Goal: Task Accomplishment & Management: Manage account settings

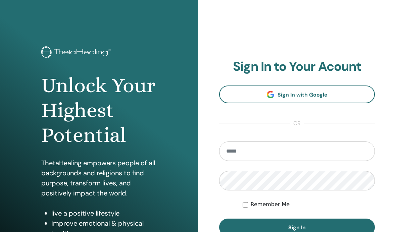
click at [337, 93] on link "Sign In with Google" at bounding box center [297, 95] width 156 height 18
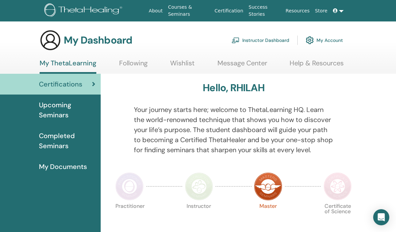
click at [340, 11] on link at bounding box center [338, 11] width 16 height 12
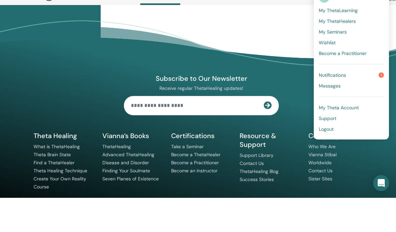
scroll to position [521, 0]
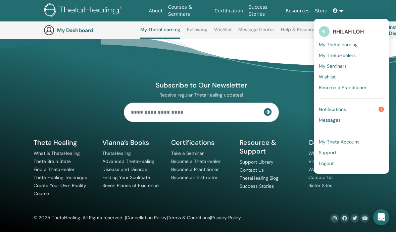
click at [295, 163] on li "Support Library" at bounding box center [270, 162] width 61 height 8
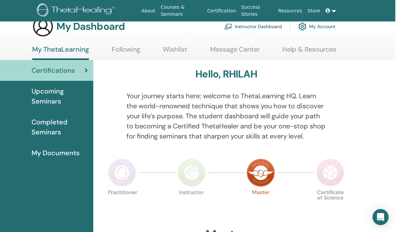
scroll to position [0, 7]
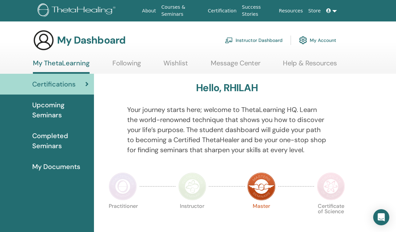
click at [335, 9] on link at bounding box center [331, 11] width 16 height 12
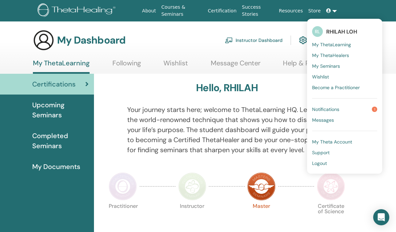
click at [326, 152] on span "Support" at bounding box center [320, 153] width 17 height 6
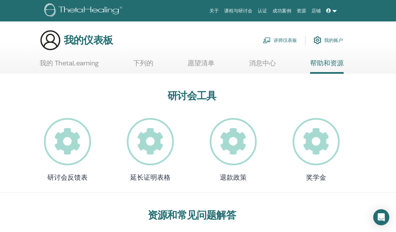
click at [95, 10] on img at bounding box center [84, 10] width 80 height 15
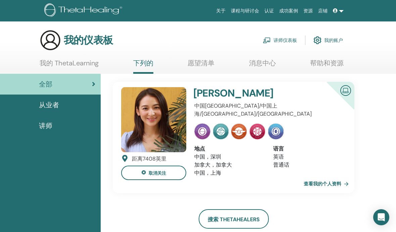
click at [285, 40] on font "讲师仪表板" at bounding box center [284, 41] width 23 height 6
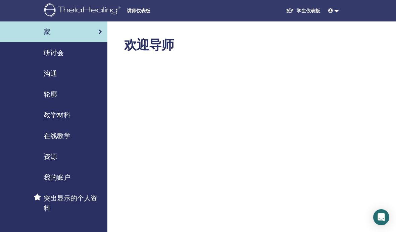
click at [68, 171] on link "我的账户" at bounding box center [53, 177] width 107 height 21
click at [62, 179] on font "我的账户" at bounding box center [57, 177] width 27 height 9
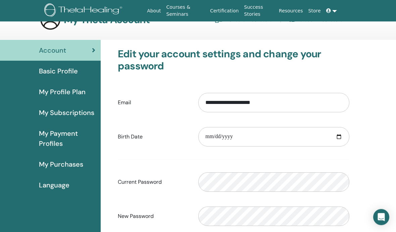
scroll to position [20, 0]
click at [69, 70] on span "Basic Profile" at bounding box center [58, 71] width 39 height 10
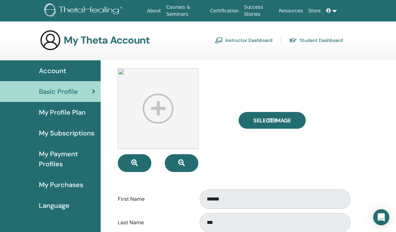
click at [165, 115] on img at bounding box center [158, 108] width 81 height 81
click at [282, 123] on span "Select Image" at bounding box center [272, 120] width 38 height 7
click at [276, 123] on input "Select Image" at bounding box center [272, 120] width 9 height 5
type input "**********"
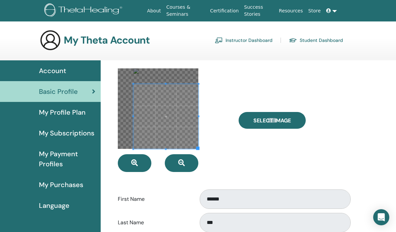
click at [139, 160] on button "button" at bounding box center [135, 163] width 34 height 18
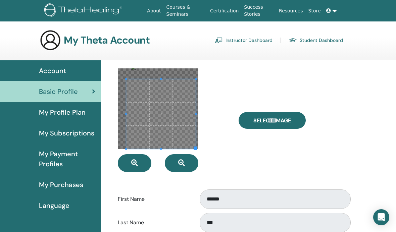
click at [170, 114] on span at bounding box center [161, 114] width 70 height 70
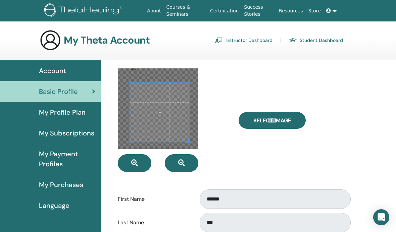
click at [130, 135] on span at bounding box center [130, 112] width 2 height 59
click at [181, 87] on span at bounding box center [159, 112] width 59 height 59
click at [185, 145] on div at bounding box center [158, 108] width 81 height 81
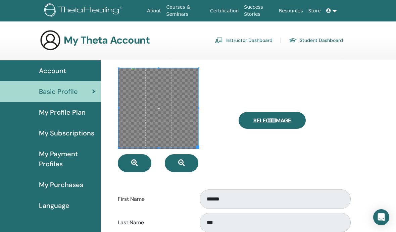
click at [266, 120] on span "Select Image" at bounding box center [272, 120] width 38 height 7
click at [268, 120] on input "Select Image" at bounding box center [272, 120] width 9 height 5
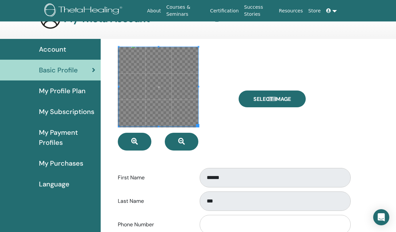
scroll to position [6, 0]
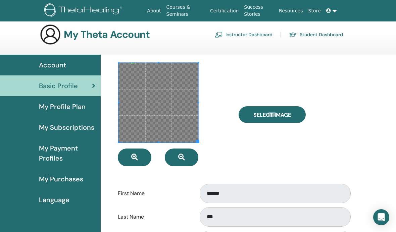
click at [178, 120] on span at bounding box center [159, 103] width 80 height 80
click at [173, 122] on span at bounding box center [159, 103] width 80 height 80
click at [174, 121] on span at bounding box center [159, 103] width 80 height 80
click at [189, 157] on button "button" at bounding box center [182, 158] width 34 height 18
click at [139, 162] on button "button" at bounding box center [135, 158] width 34 height 18
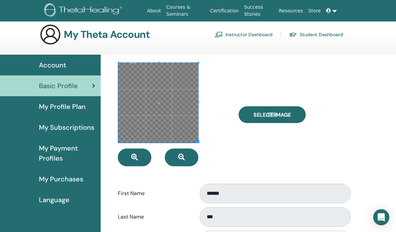
click at [143, 154] on button "button" at bounding box center [135, 158] width 34 height 18
click at [143, 157] on button "button" at bounding box center [135, 158] width 34 height 18
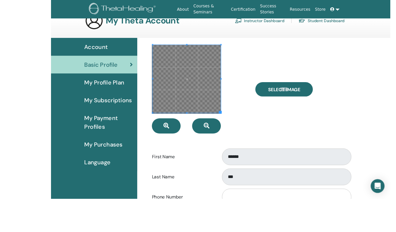
scroll to position [35, 0]
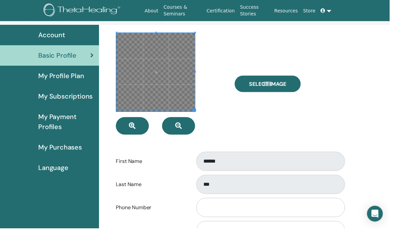
click at [141, 127] on button "button" at bounding box center [135, 128] width 34 height 18
click at [142, 128] on button "button" at bounding box center [135, 128] width 34 height 18
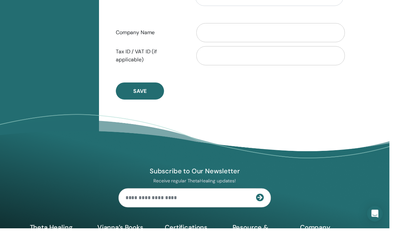
scroll to position [374, 0]
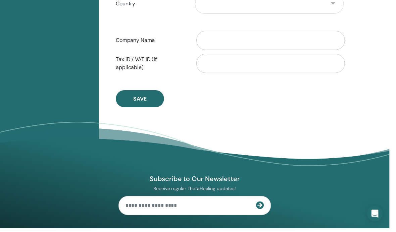
click at [153, 104] on button "Save" at bounding box center [142, 100] width 49 height 17
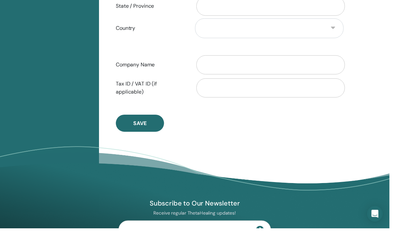
scroll to position [349, 0]
click at [153, 127] on button "Save" at bounding box center [142, 125] width 49 height 17
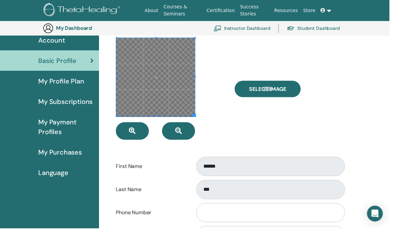
scroll to position [30, 0]
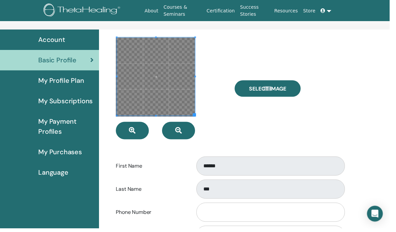
click at [254, 118] on div "Select Image" at bounding box center [294, 90] width 121 height 104
click at [178, 79] on span at bounding box center [158, 79] width 80 height 80
click at [223, 93] on div at bounding box center [173, 90] width 121 height 104
click at [186, 135] on button "button" at bounding box center [182, 133] width 34 height 18
click at [144, 135] on button "button" at bounding box center [135, 133] width 34 height 18
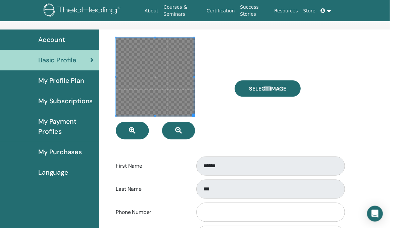
click at [230, 122] on div at bounding box center [173, 90] width 121 height 104
click at [176, 97] on span at bounding box center [159, 79] width 80 height 80
click at [141, 135] on button "button" at bounding box center [135, 133] width 34 height 18
click at [229, 114] on div at bounding box center [173, 90] width 121 height 104
click at [253, 130] on div "Select Image" at bounding box center [294, 90] width 121 height 104
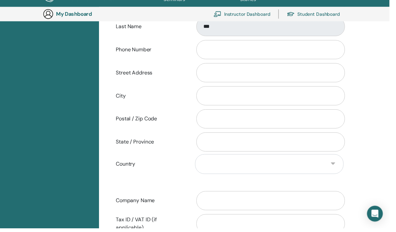
scroll to position [203, 0]
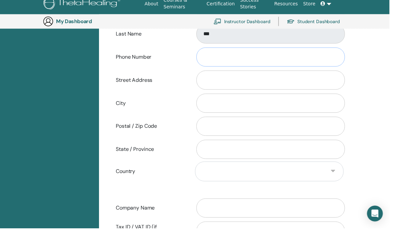
click at [262, 55] on input "Phone Number" at bounding box center [275, 57] width 151 height 19
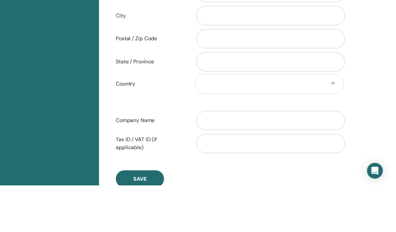
scroll to position [325, 0]
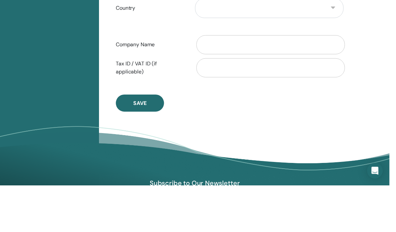
type input "**********"
click at [149, 145] on span "Save" at bounding box center [142, 148] width 13 height 7
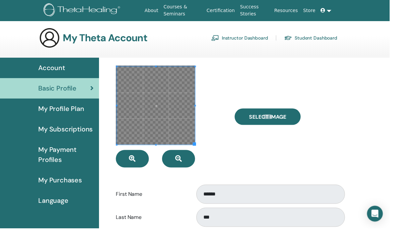
scroll to position [14, 0]
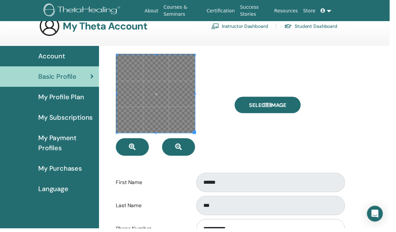
click at [229, 69] on div at bounding box center [173, 107] width 121 height 104
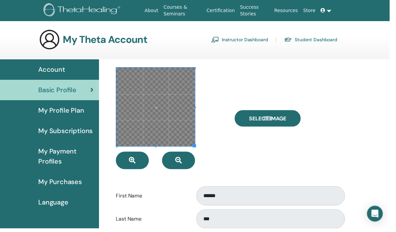
click at [142, 162] on button "button" at bounding box center [135, 163] width 34 height 18
click at [184, 157] on button "button" at bounding box center [182, 163] width 34 height 18
click at [190, 165] on button "button" at bounding box center [182, 163] width 34 height 18
click at [197, 150] on span at bounding box center [197, 148] width 3 height 3
click at [198, 150] on span at bounding box center [197, 148] width 3 height 3
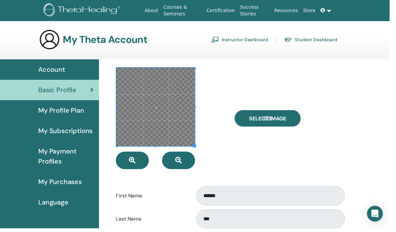
click at [189, 142] on span at bounding box center [159, 109] width 80 height 80
click at [188, 140] on span at bounding box center [159, 109] width 80 height 80
click at [187, 142] on span at bounding box center [159, 109] width 80 height 80
click at [159, 150] on div at bounding box center [173, 120] width 121 height 104
click at [161, 148] on span at bounding box center [159, 109] width 80 height 80
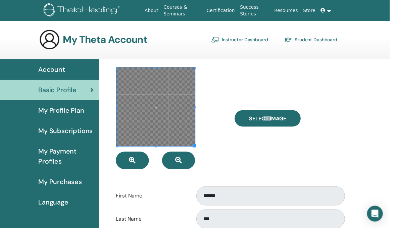
click at [200, 68] on div at bounding box center [173, 120] width 121 height 104
click at [160, 75] on span at bounding box center [159, 109] width 80 height 80
click at [163, 70] on span at bounding box center [159, 109] width 80 height 80
click at [173, 115] on span at bounding box center [159, 109] width 80 height 80
click at [177, 114] on span at bounding box center [159, 109] width 80 height 80
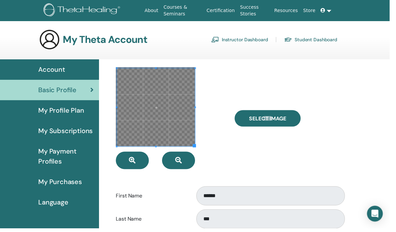
click at [226, 151] on div at bounding box center [173, 120] width 121 height 104
click at [232, 88] on div at bounding box center [173, 120] width 121 height 104
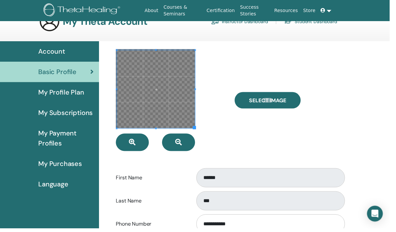
scroll to position [32, 0]
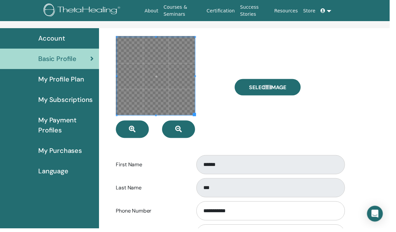
click at [332, 9] on link at bounding box center [331, 11] width 16 height 12
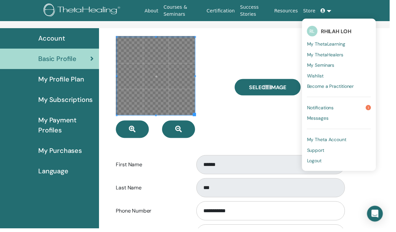
click at [337, 107] on span "Notifications" at bounding box center [325, 109] width 27 height 6
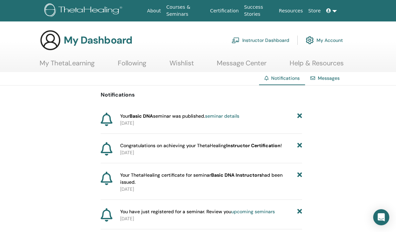
click at [330, 14] on link at bounding box center [331, 11] width 16 height 12
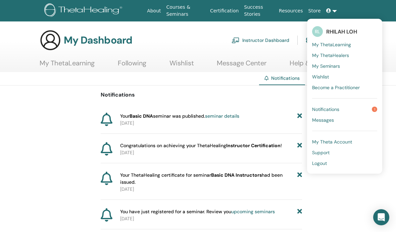
click at [353, 140] on link "My Theta Account" at bounding box center [344, 142] width 65 height 11
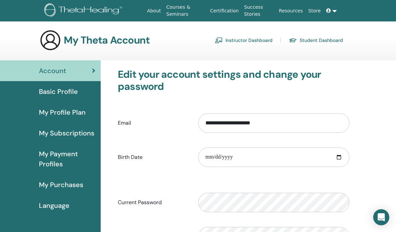
click at [69, 88] on span "Basic Profile" at bounding box center [58, 92] width 39 height 10
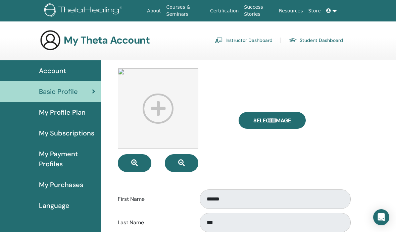
click at [161, 108] on img at bounding box center [158, 108] width 81 height 81
click at [160, 112] on img at bounding box center [158, 108] width 81 height 81
click at [271, 117] on span "Select Image" at bounding box center [272, 120] width 38 height 7
click at [271, 118] on input "Select Image" at bounding box center [272, 120] width 9 height 5
type input "**********"
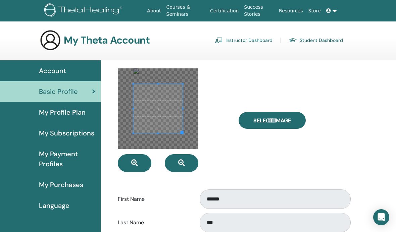
click at [142, 160] on button "button" at bounding box center [135, 163] width 34 height 18
click at [139, 162] on button "button" at bounding box center [135, 163] width 34 height 18
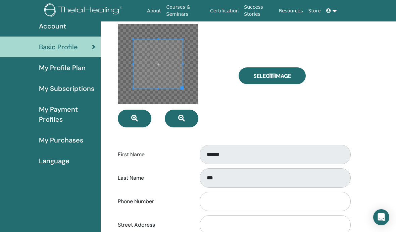
scroll to position [43, 0]
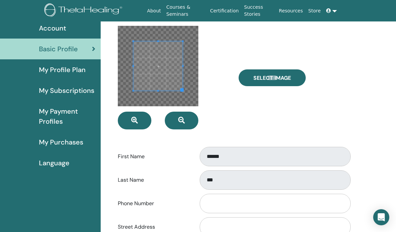
click at [142, 123] on button "button" at bounding box center [135, 121] width 34 height 18
click at [141, 121] on button "button" at bounding box center [135, 121] width 34 height 18
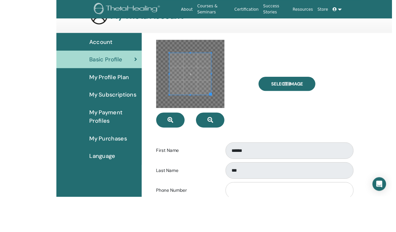
scroll to position [11, 0]
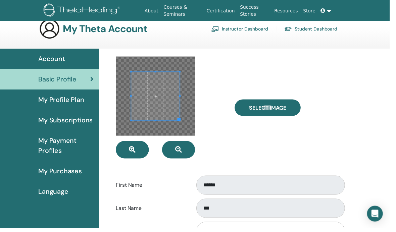
click at [144, 152] on button "button" at bounding box center [135, 152] width 34 height 18
click at [143, 152] on button "button" at bounding box center [135, 152] width 34 height 18
click at [143, 155] on button "button" at bounding box center [135, 152] width 34 height 18
click at [184, 152] on icon "button" at bounding box center [181, 152] width 7 height 7
click at [187, 153] on button "button" at bounding box center [182, 152] width 34 height 18
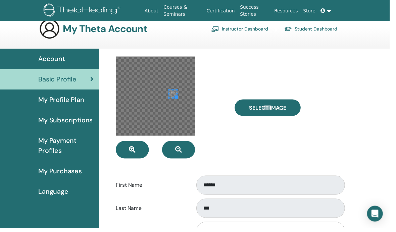
click at [181, 101] on div at bounding box center [158, 97] width 81 height 81
click at [174, 93] on span at bounding box center [175, 91] width 3 height 3
click at [290, 105] on label "Select Image" at bounding box center [272, 109] width 67 height 17
click at [276, 107] on input "Select Image" at bounding box center [272, 109] width 9 height 5
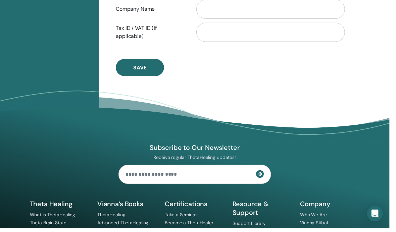
scroll to position [404, 0]
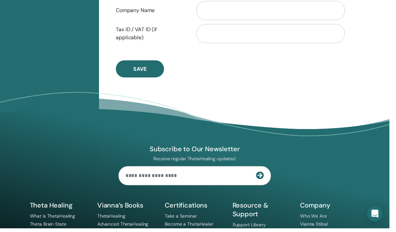
click at [149, 74] on button "Save" at bounding box center [142, 69] width 49 height 17
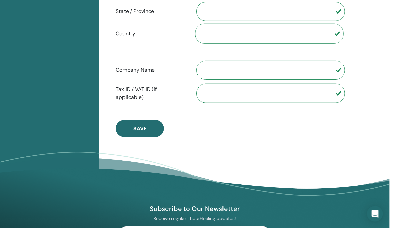
scroll to position [341, 0]
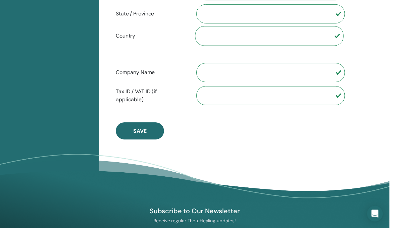
click at [154, 133] on button "Save" at bounding box center [142, 132] width 49 height 17
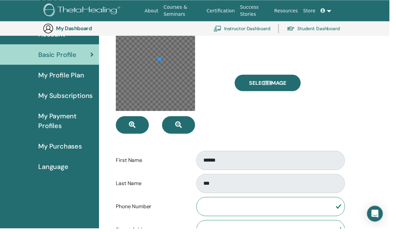
scroll to position [49, 0]
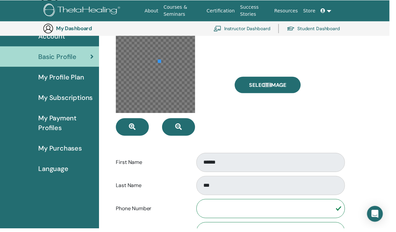
click at [252, 124] on div "Select Image" at bounding box center [294, 86] width 121 height 104
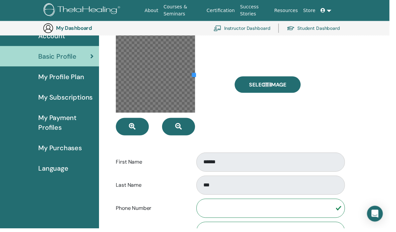
click at [288, 83] on span "Select Image" at bounding box center [272, 86] width 38 height 7
click at [276, 84] on input "Select Image" at bounding box center [272, 86] width 9 height 5
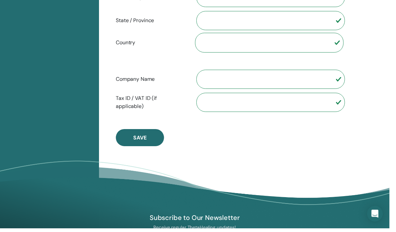
scroll to position [332, 0]
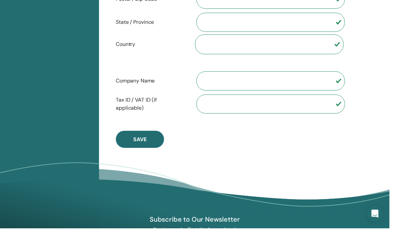
click at [153, 142] on button "Save" at bounding box center [142, 141] width 49 height 17
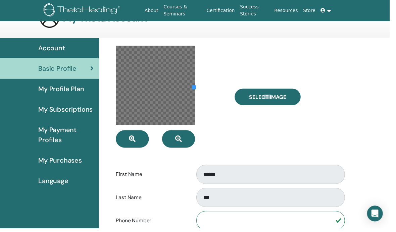
scroll to position [0, 0]
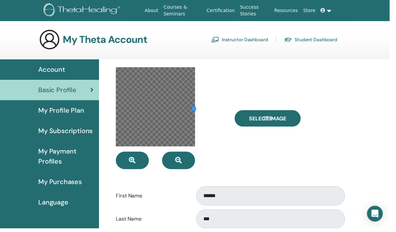
click at [330, 10] on icon at bounding box center [328, 10] width 5 height 5
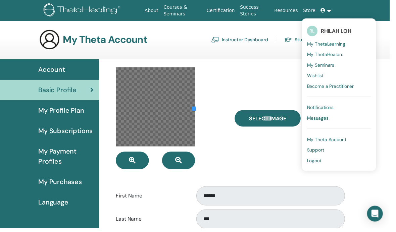
click at [357, 31] on span "RHILAH LOH" at bounding box center [341, 31] width 31 height 7
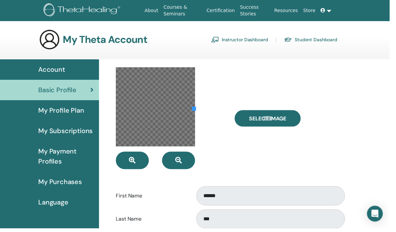
click at [257, 42] on link "Instructor Dashboard" at bounding box center [244, 40] width 58 height 11
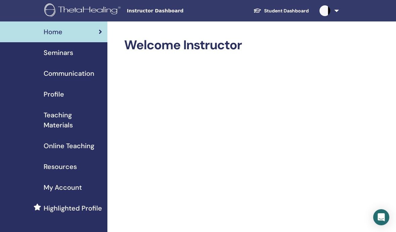
click at [72, 54] on span "Seminars" at bounding box center [59, 53] width 30 height 10
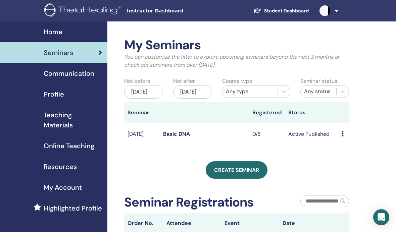
click at [195, 142] on td "Basic DNA" at bounding box center [204, 134] width 89 height 22
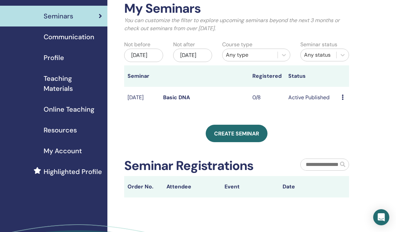
scroll to position [41, 0]
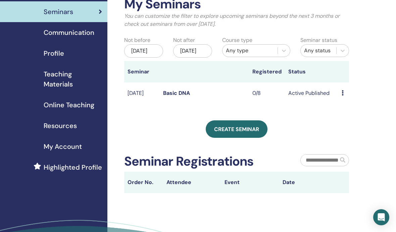
click at [309, 99] on td "Active Published" at bounding box center [312, 94] width 54 height 22
click at [309, 101] on td "Active Published" at bounding box center [312, 94] width 54 height 22
click at [140, 98] on td "Sep/14, 2025" at bounding box center [142, 94] width 36 height 22
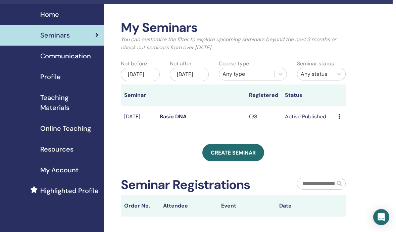
click at [341, 120] on div "Preview Edit Attendees Cancel" at bounding box center [340, 117] width 4 height 8
click at [341, 137] on link "Edit" at bounding box center [340, 135] width 10 height 7
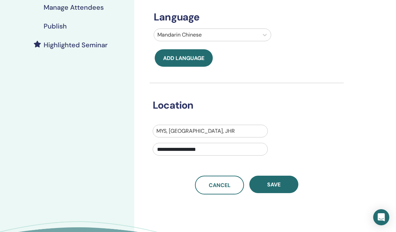
scroll to position [152, 0]
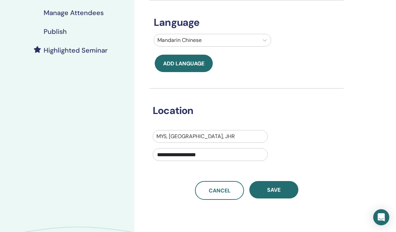
click at [246, 155] on input "**********" at bounding box center [210, 154] width 115 height 13
type input "*"
type input "**********"
click at [287, 187] on button "Save" at bounding box center [273, 190] width 49 height 17
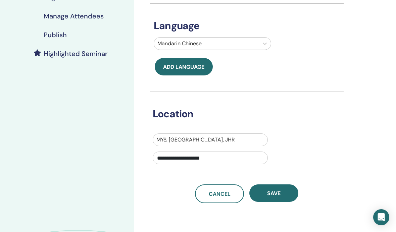
scroll to position [148, 0]
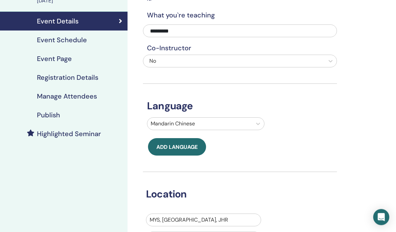
click at [75, 38] on h4 "Event Schedule" at bounding box center [62, 40] width 50 height 8
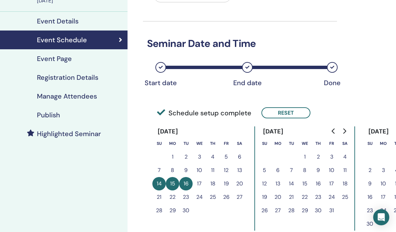
scroll to position [61, 7]
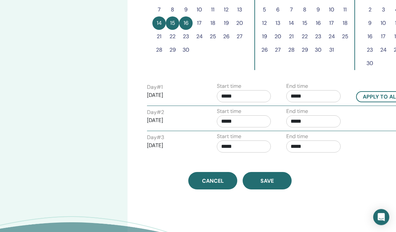
click at [283, 179] on button "Save" at bounding box center [267, 180] width 49 height 17
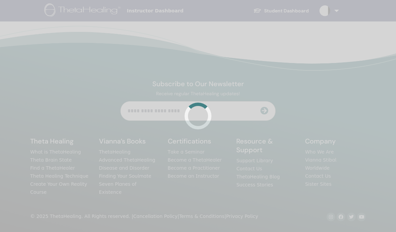
scroll to position [21, 0]
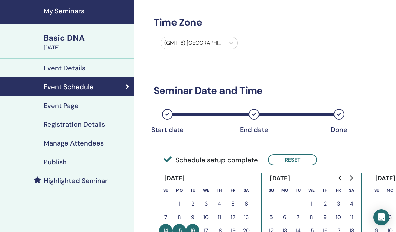
click at [98, 110] on div "Event Page" at bounding box center [66, 106] width 123 height 8
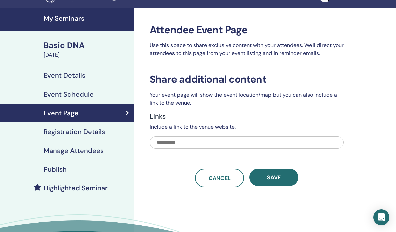
scroll to position [8, 0]
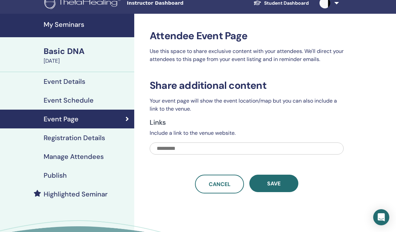
click at [105, 140] on div "Registration Details" at bounding box center [66, 138] width 123 height 8
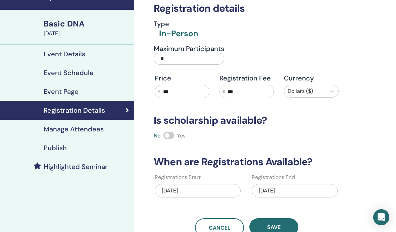
click at [256, 92] on input "***" at bounding box center [249, 91] width 49 height 13
click at [189, 92] on input "***" at bounding box center [184, 91] width 49 height 13
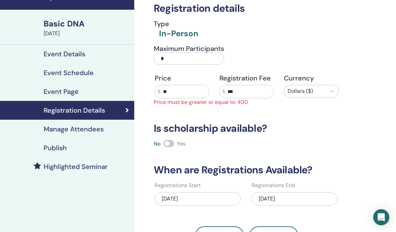
type input "*"
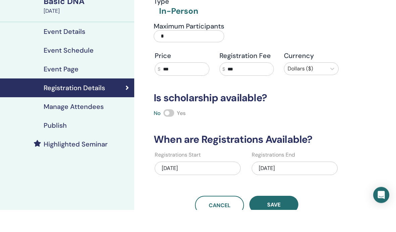
click at [169, 132] on span at bounding box center [168, 135] width 11 height 7
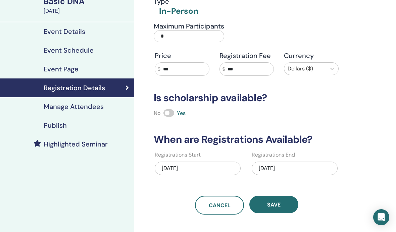
click at [186, 68] on input "***" at bounding box center [184, 69] width 49 height 13
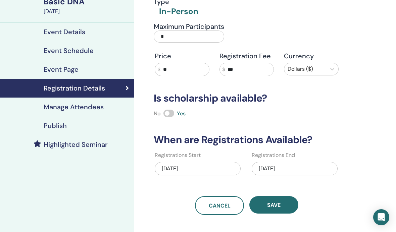
type input "*"
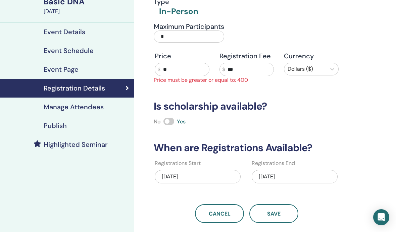
type input "*"
type input "***"
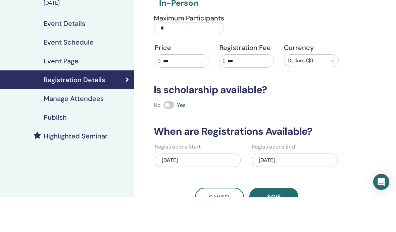
scroll to position [38, 0]
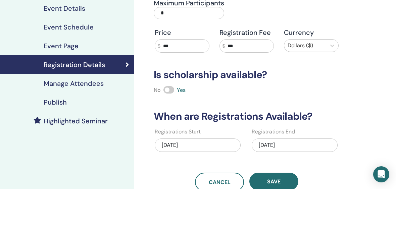
click at [287, 216] on button "Save" at bounding box center [273, 224] width 49 height 17
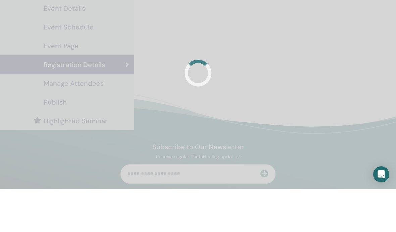
scroll to position [81, 0]
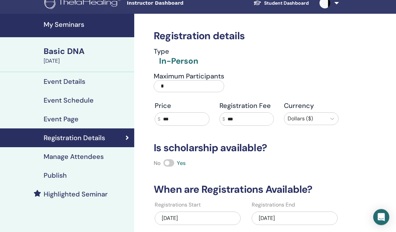
click at [93, 159] on h4 "Manage Attendees" at bounding box center [74, 157] width 60 height 8
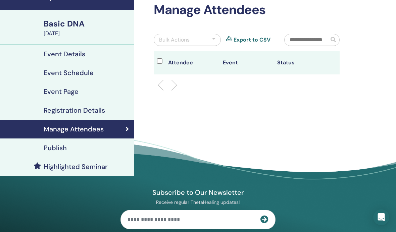
click at [162, 58] on div at bounding box center [161, 63] width 8 height 10
click at [325, 66] on th "Status" at bounding box center [301, 62] width 55 height 23
click at [313, 67] on th "Status" at bounding box center [301, 62] width 55 height 23
click at [81, 152] on link "Publish" at bounding box center [67, 148] width 134 height 19
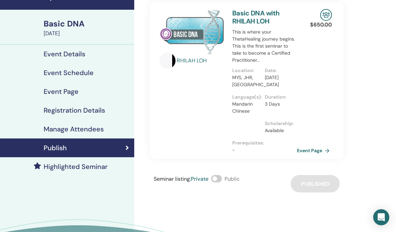
click at [314, 151] on link "Event Page" at bounding box center [314, 151] width 35 height 10
